Goal: Task Accomplishment & Management: Manage account settings

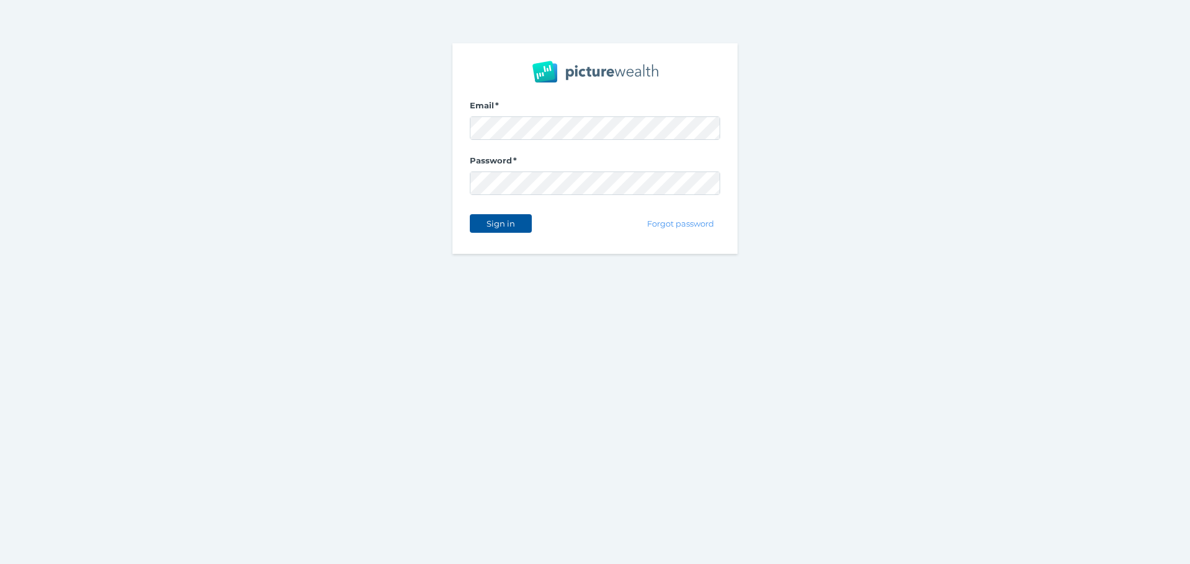
click at [512, 218] on button "Sign in" at bounding box center [501, 223] width 62 height 19
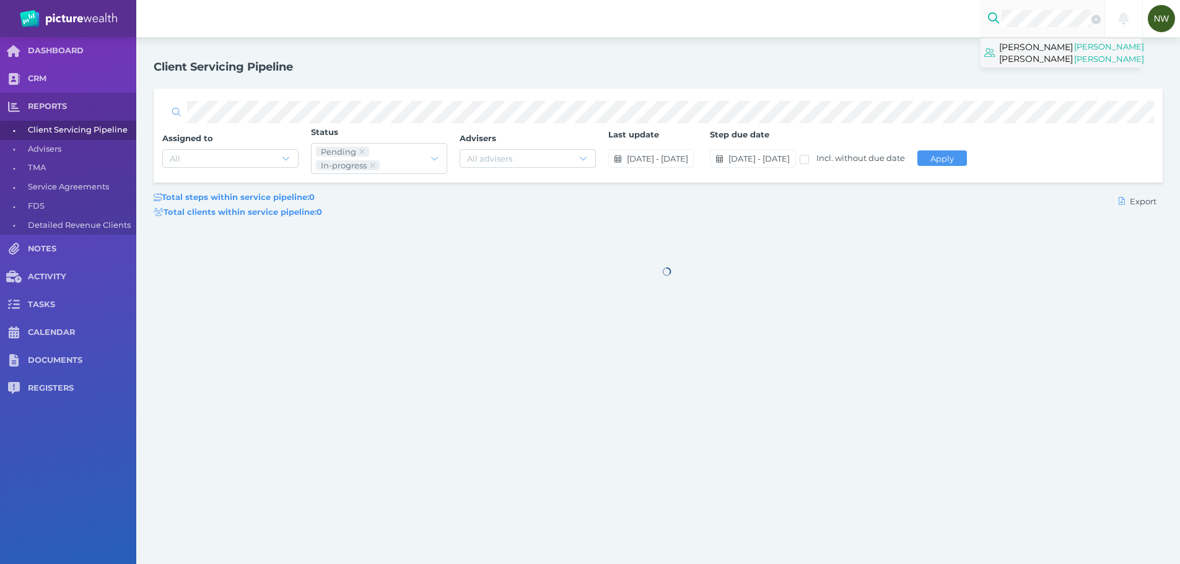
click at [1046, 59] on span "[PERSON_NAME] [PERSON_NAME]" at bounding box center [1036, 52] width 74 height 27
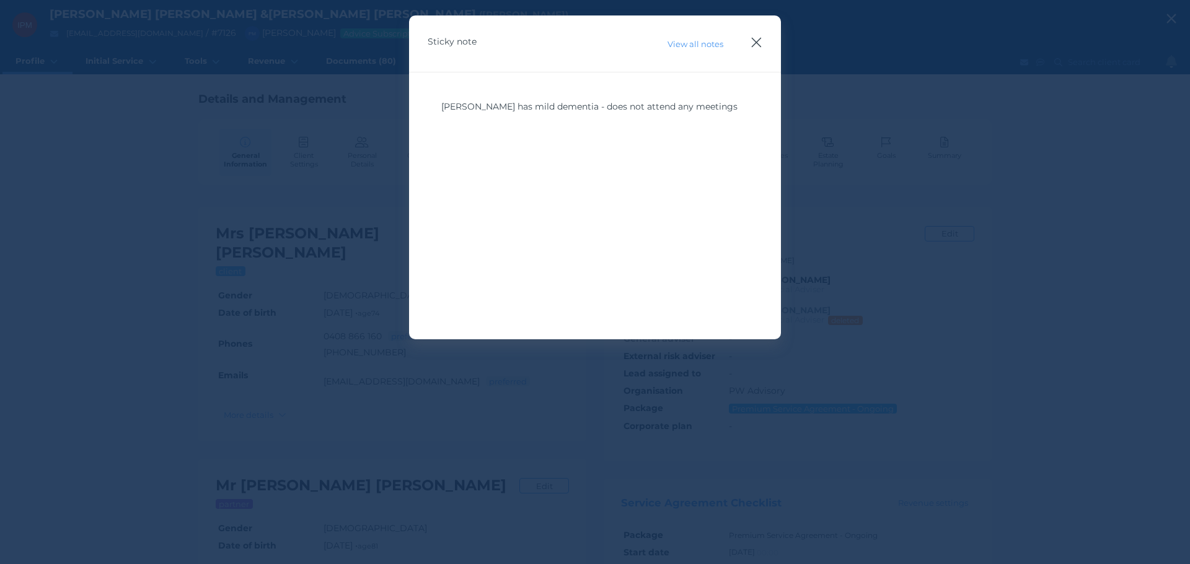
click at [758, 40] on icon "button" at bounding box center [757, 43] width 10 height 10
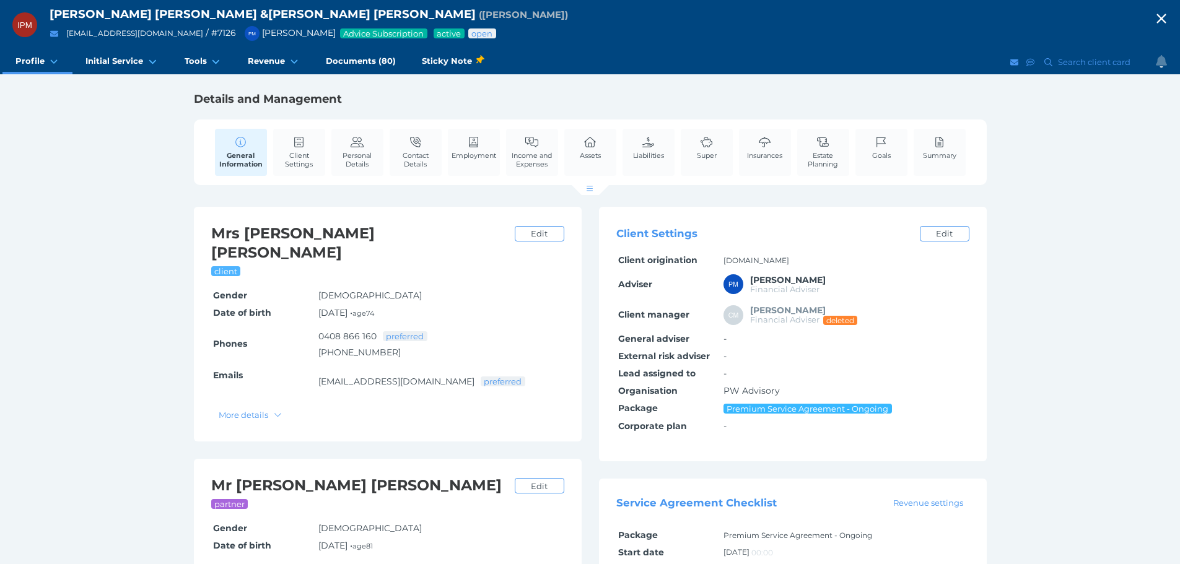
click at [52, 160] on div "IPM [PERSON_NAME] [PERSON_NAME] & [PERSON_NAME] [PERSON_NAME] ( [PERSON_NAME] )…" at bounding box center [590, 384] width 1180 height 769
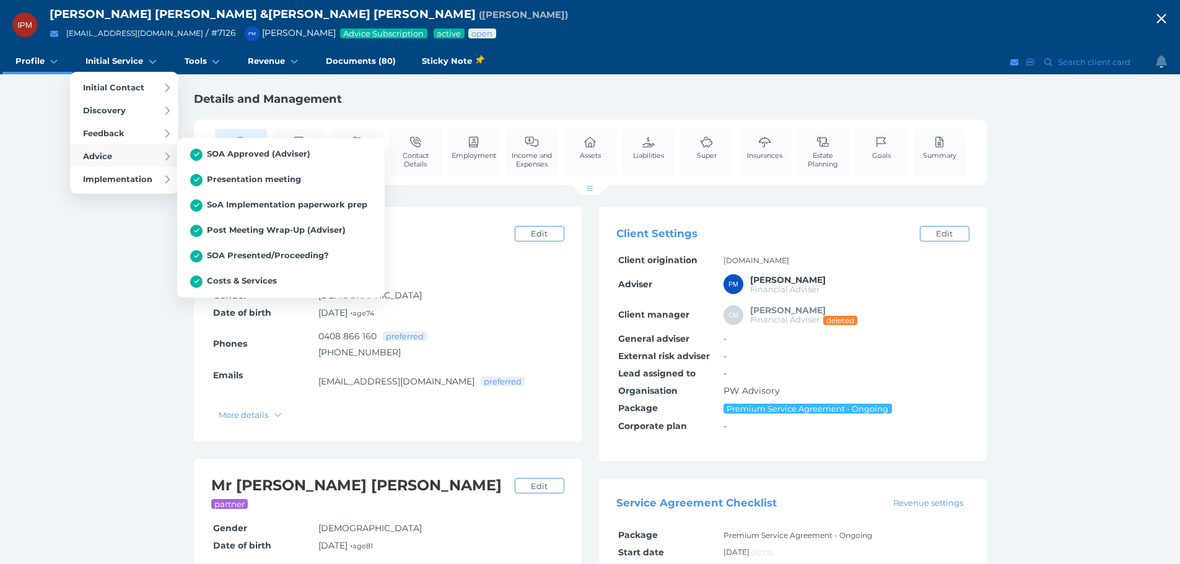
click at [115, 146] on div "Advice" at bounding box center [124, 155] width 108 height 23
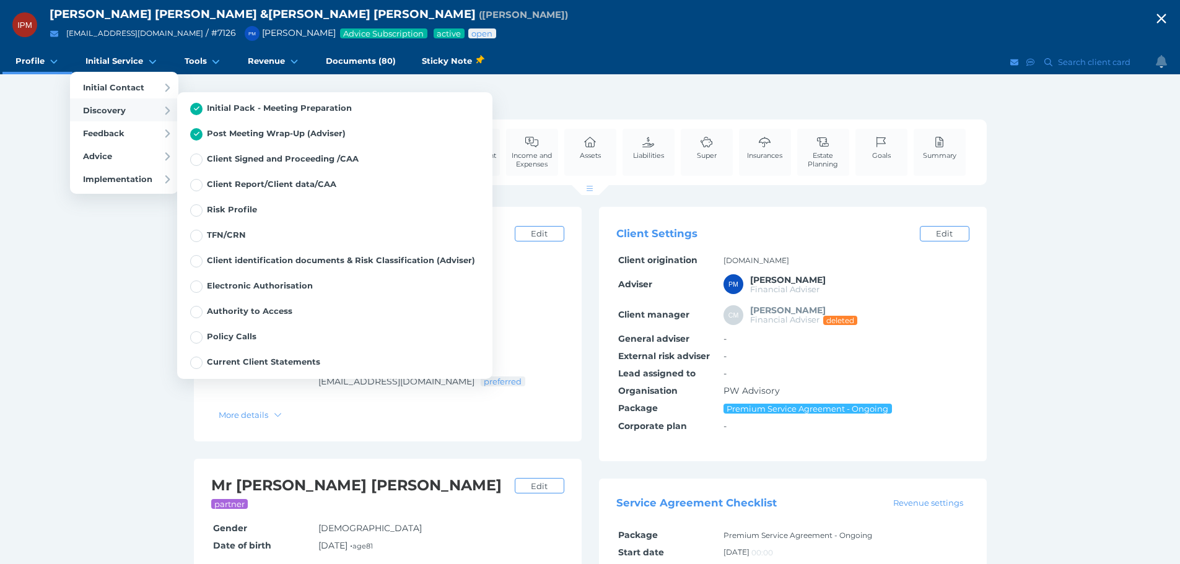
click at [102, 109] on span "Discovery" at bounding box center [104, 110] width 43 height 10
click at [218, 119] on link "Initial Pack - Meeting Preparation" at bounding box center [334, 108] width 315 height 25
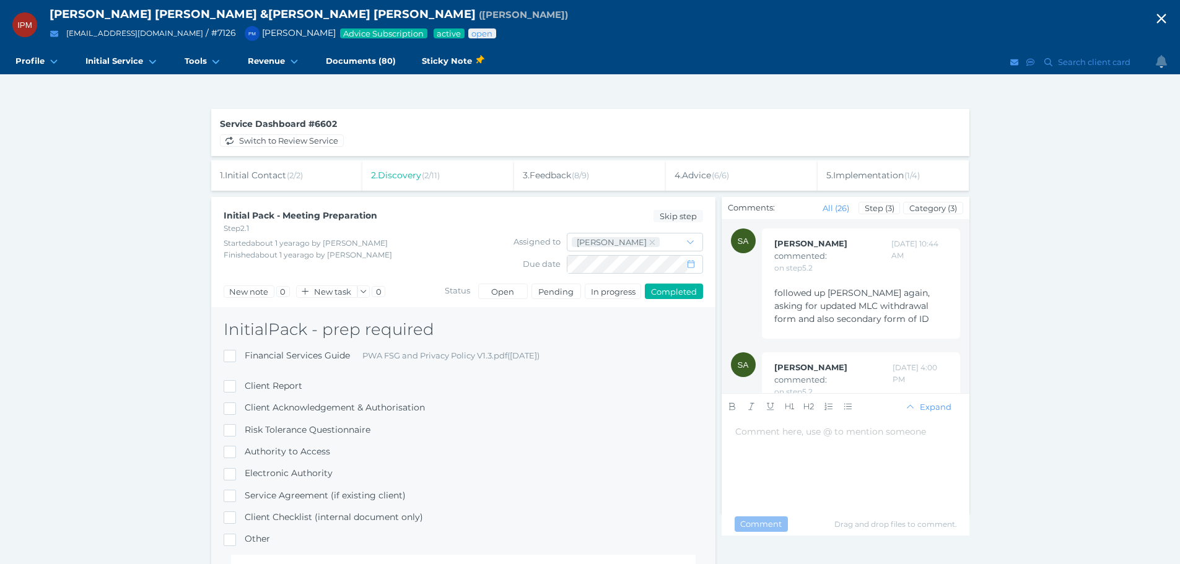
scroll to position [4301, 0]
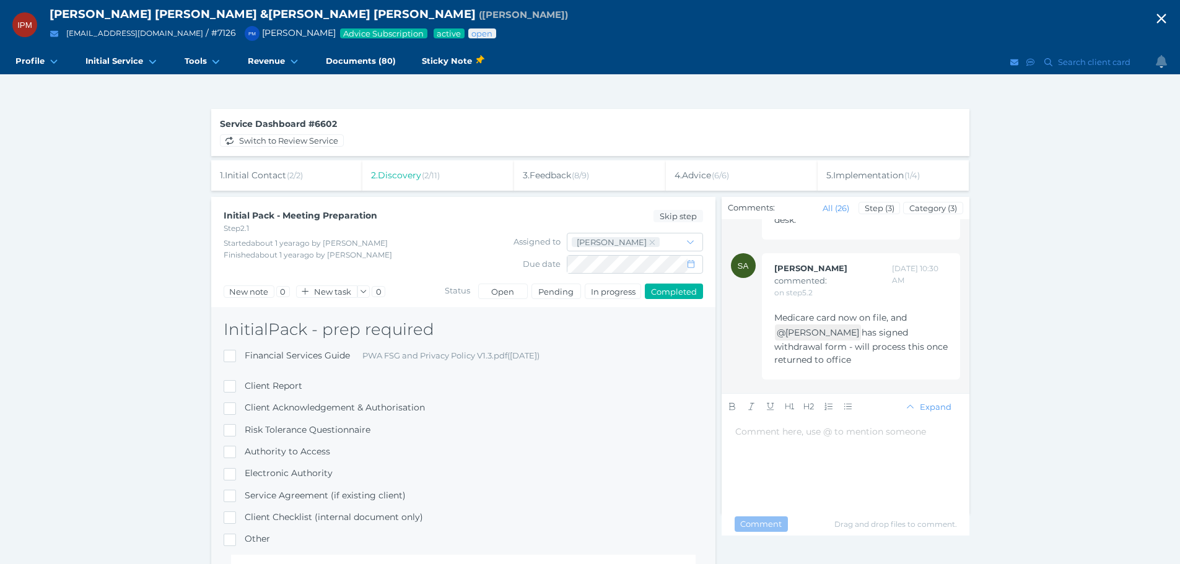
click at [924, 341] on span "has signed withdrawal form - will process this once returned to office" at bounding box center [862, 346] width 176 height 38
click at [896, 184] on div "5 . Implementation ( 1 / 4 )" at bounding box center [894, 175] width 152 height 30
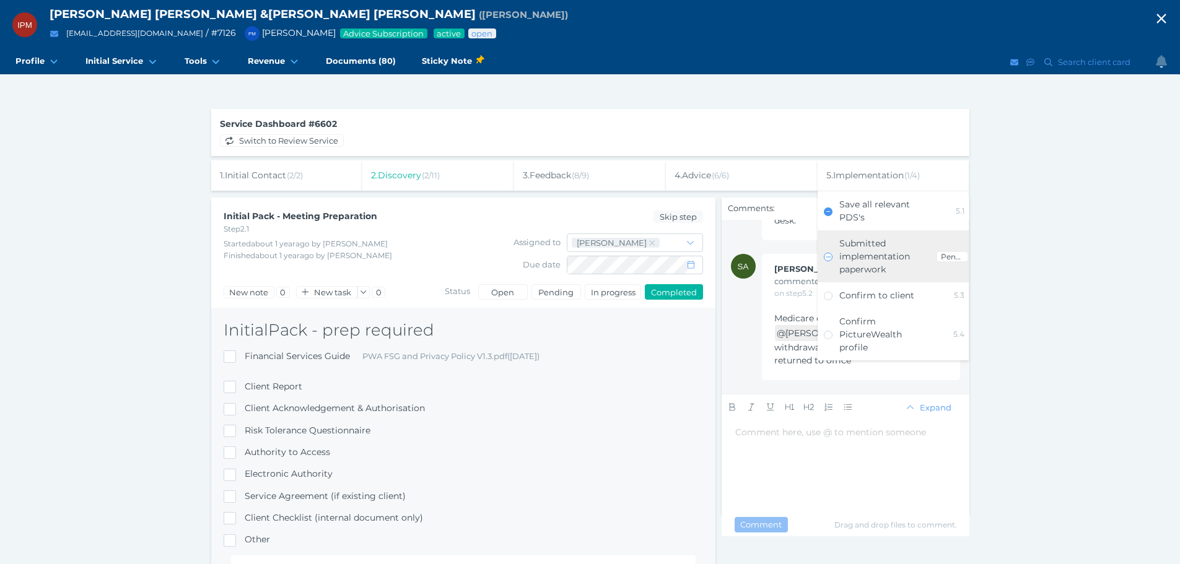
click at [866, 243] on span "Submitted implementation paperwork" at bounding box center [875, 256] width 71 height 37
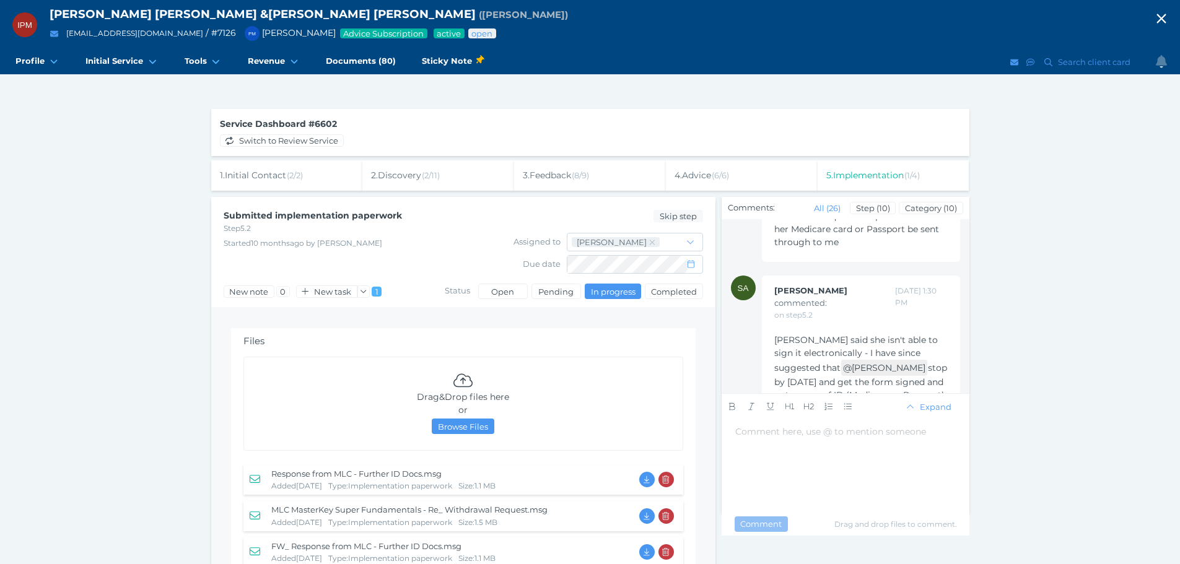
click at [946, 169] on div "5 . Implementation ( 1 / 4 )" at bounding box center [894, 175] width 152 height 30
click at [908, 176] on span "( 1 / 4 )" at bounding box center [912, 175] width 15 height 10
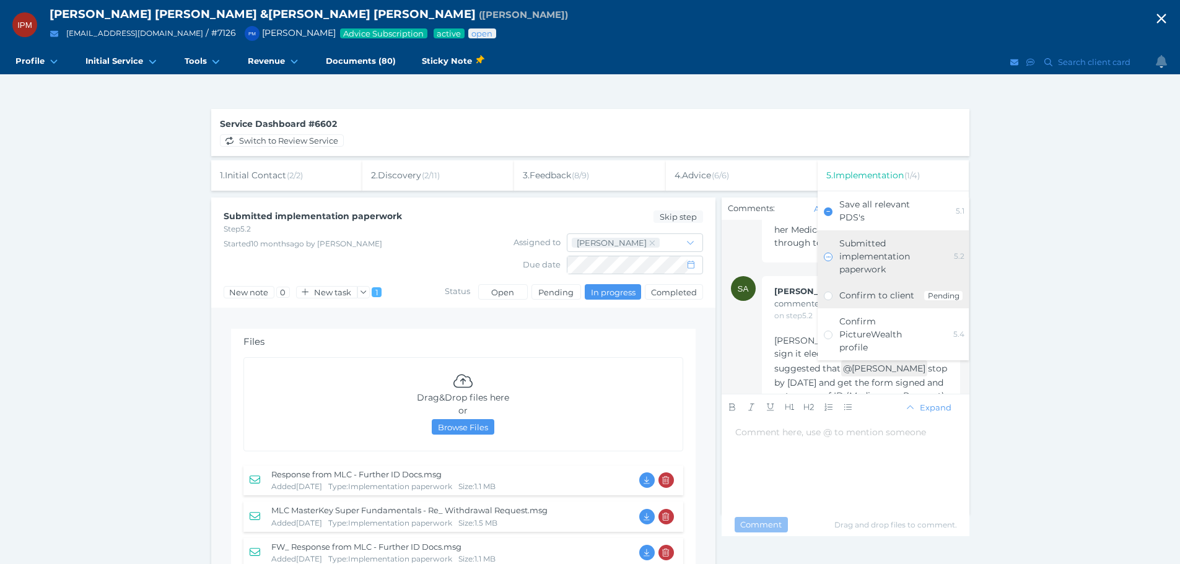
click at [875, 306] on link "Confirm to client Pending" at bounding box center [894, 296] width 152 height 26
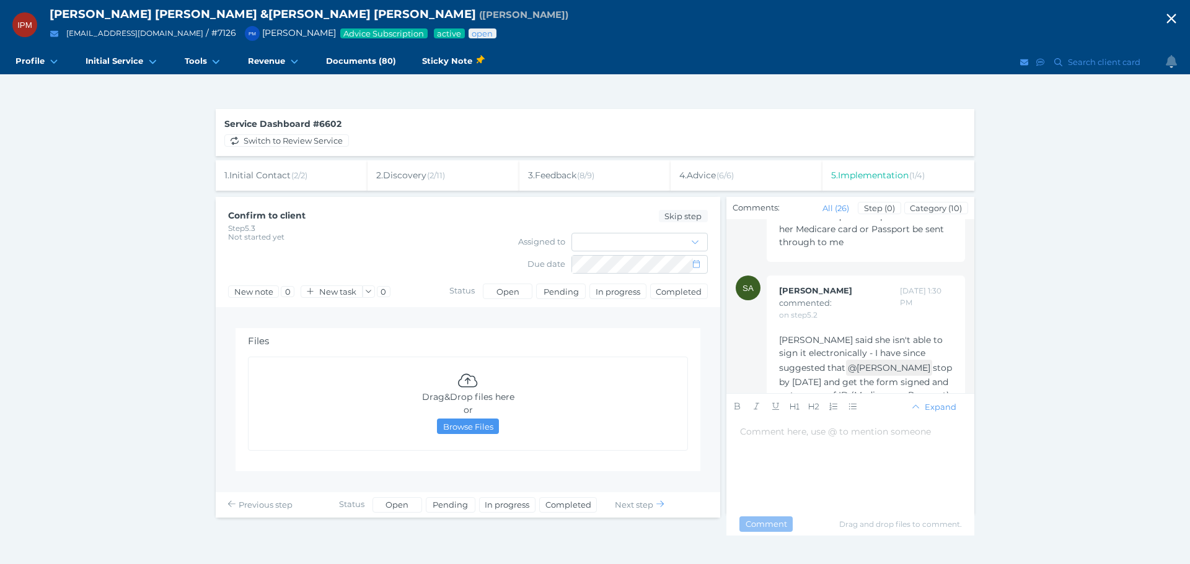
click at [1014, 283] on div "IPM [PERSON_NAME] [PERSON_NAME] & [PERSON_NAME] [PERSON_NAME] ( [PERSON_NAME] )…" at bounding box center [595, 282] width 1190 height 564
click at [107, 226] on div "IPM [PERSON_NAME] [PERSON_NAME] & [PERSON_NAME] [PERSON_NAME] ( [PERSON_NAME] )…" at bounding box center [595, 282] width 1190 height 564
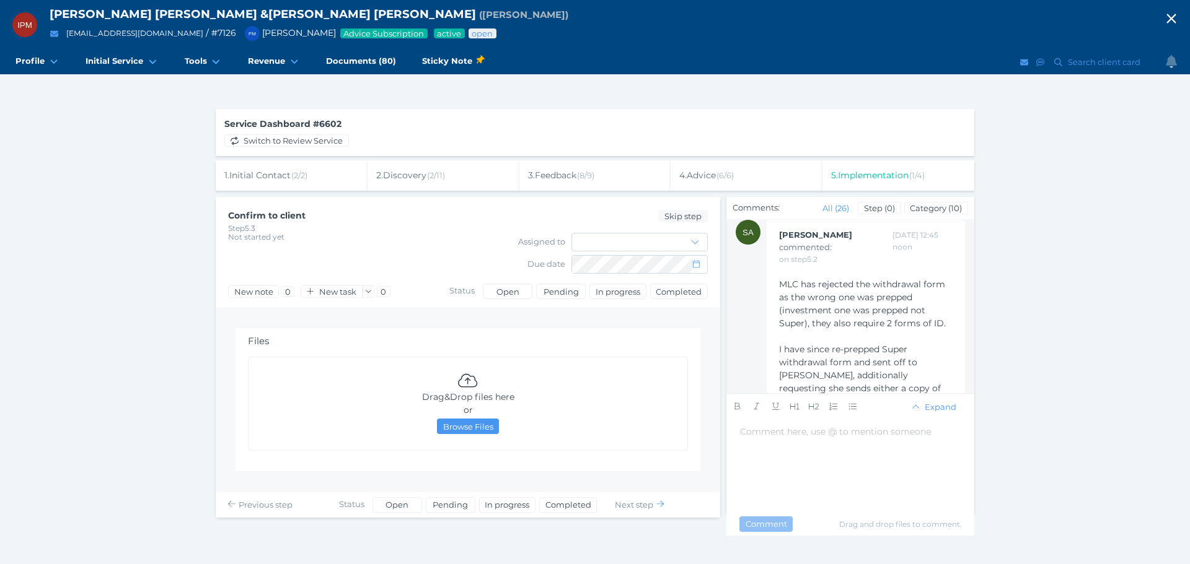
scroll to position [3310, 0]
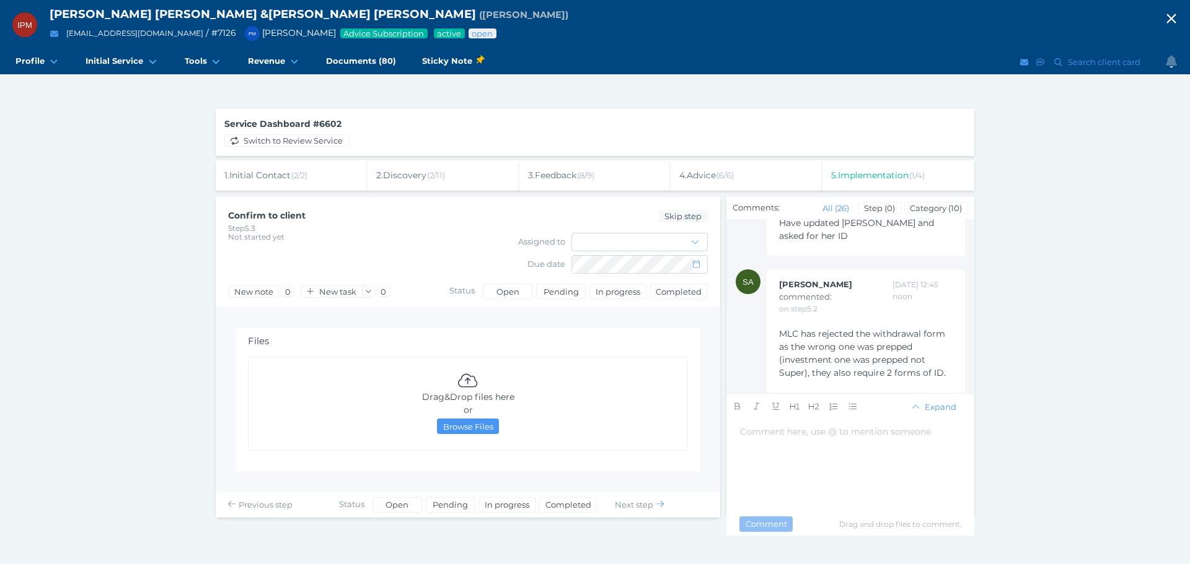
click at [897, 203] on span "ID not required for OnePath withdrawal - have now sent off withdrawal form to O…" at bounding box center [866, 183] width 175 height 37
click at [877, 242] on span "Have updated [PERSON_NAME] and asked for her ID" at bounding box center [857, 229] width 157 height 24
click at [889, 203] on span "ID not required for OnePath withdrawal - have now sent off withdrawal form to O…" at bounding box center [866, 183] width 175 height 37
click at [851, 204] on div "ID not required for OnePath withdrawal - have now sent off withdrawal form to O…" at bounding box center [865, 184] width 173 height 39
drag, startPoint x: 907, startPoint y: 301, endPoint x: 776, endPoint y: 292, distance: 131.1
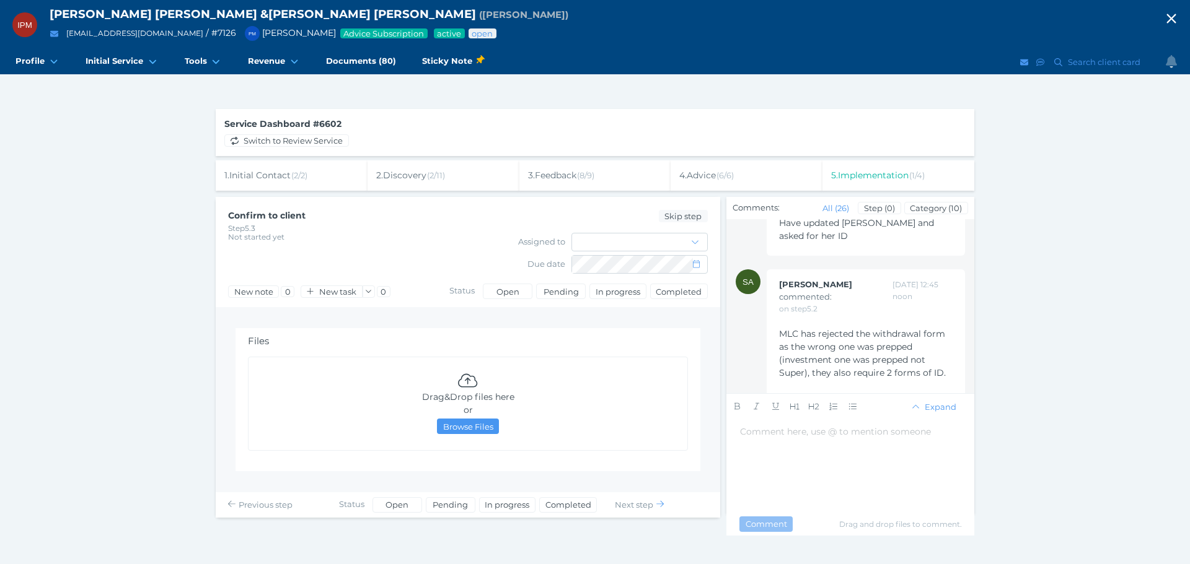
click at [776, 256] on div "[PERSON_NAME] commented: on step 5.2 [DATE] 1:09 PM ID not required for OnePath…" at bounding box center [865, 181] width 198 height 149
click at [796, 203] on span "ID not required for OnePath withdrawal - have now sent off withdrawal form to O…" at bounding box center [866, 183] width 175 height 37
click at [843, 217] on div "﻿" at bounding box center [865, 210] width 173 height 13
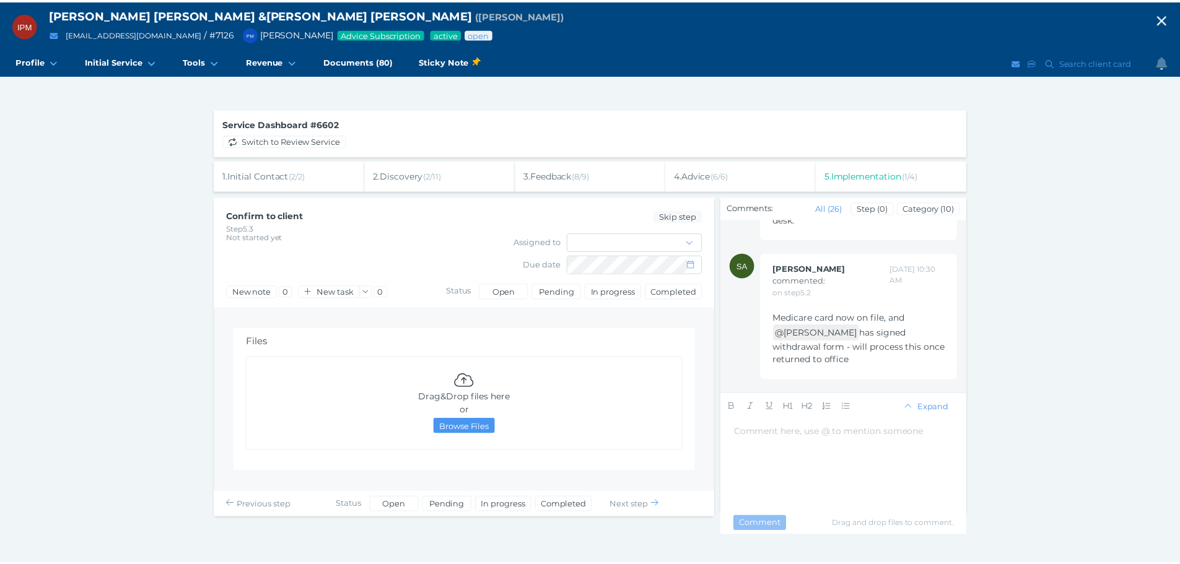
scroll to position [4301, 0]
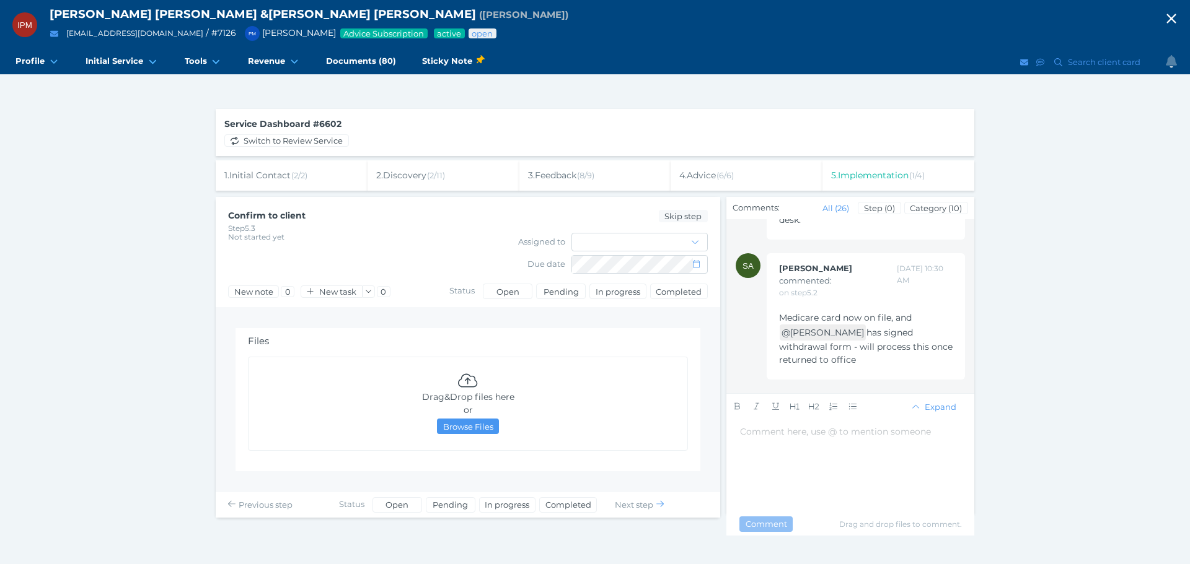
drag, startPoint x: 877, startPoint y: 317, endPoint x: 903, endPoint y: 359, distance: 49.8
click at [903, 359] on div "Medicare card now on file, and ﻿ @ [PERSON_NAME] has signed withdrawal form - w…" at bounding box center [865, 339] width 173 height 55
click at [448, 58] on span "Sticky Note" at bounding box center [452, 61] width 61 height 13
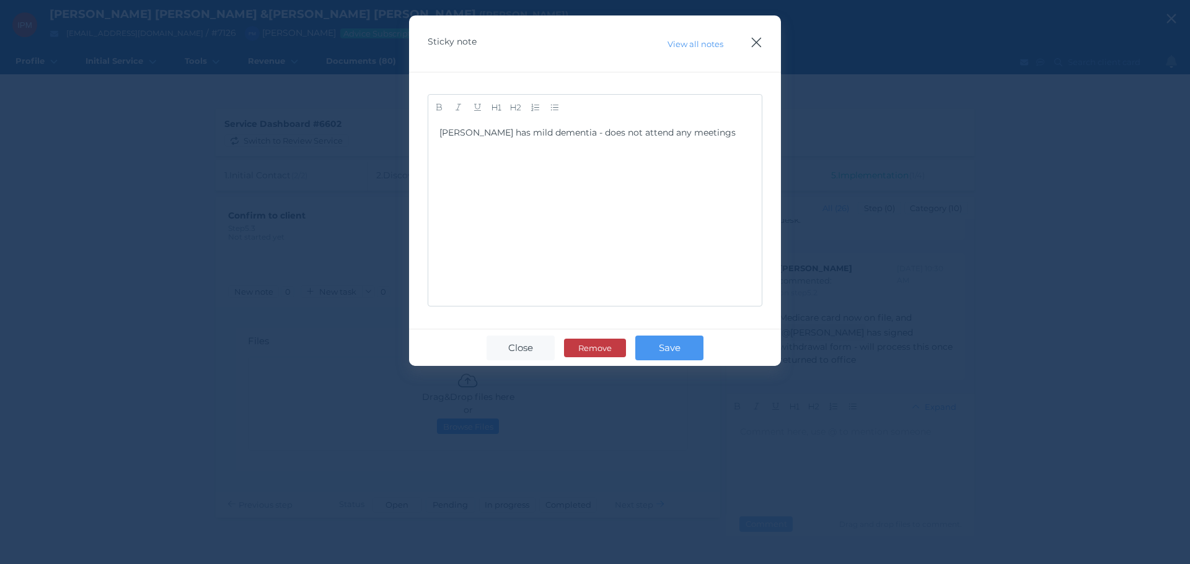
click at [761, 37] on icon "button" at bounding box center [756, 42] width 12 height 15
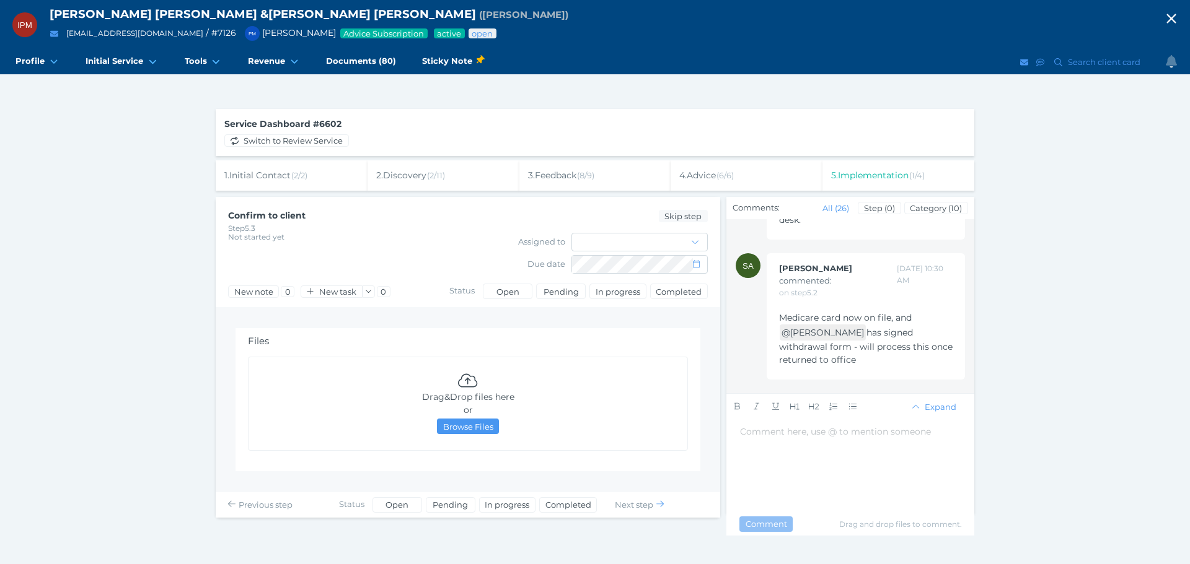
click at [934, 176] on div "5 . Implementation ( 1 / 4 )" at bounding box center [898, 175] width 152 height 30
click at [747, 173] on div "4 . Advice ( 6 / 6 )" at bounding box center [746, 175] width 152 height 30
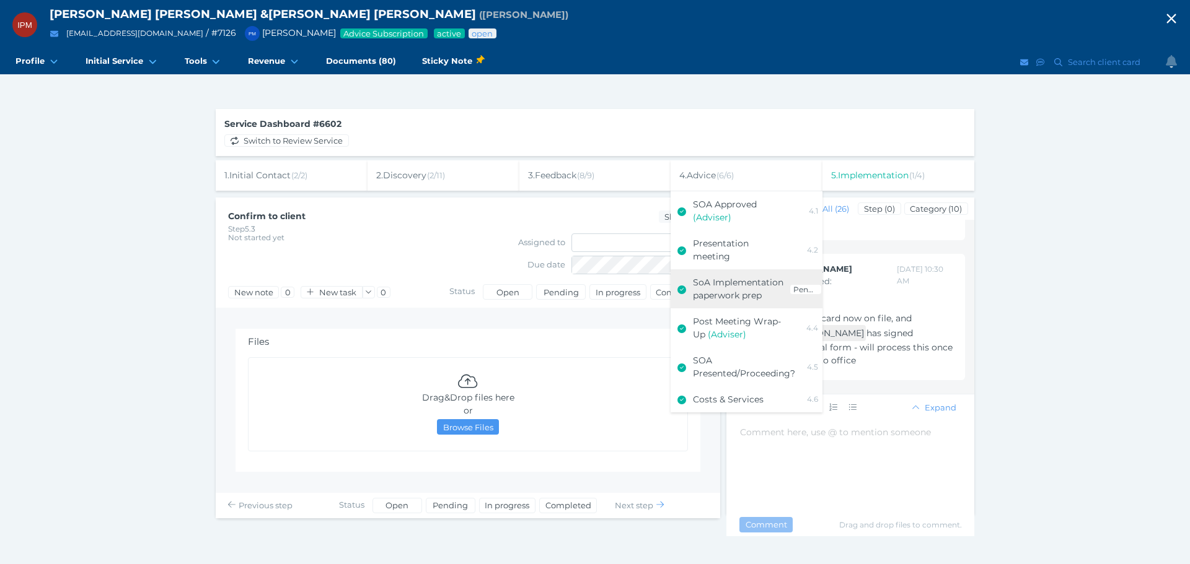
click at [737, 283] on span "SoA Implementation paperwork prep" at bounding box center [738, 289] width 90 height 24
